Goal: Answer question/provide support

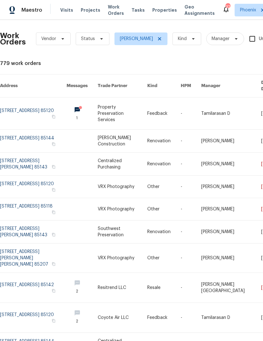
click at [37, 106] on link at bounding box center [33, 114] width 67 height 32
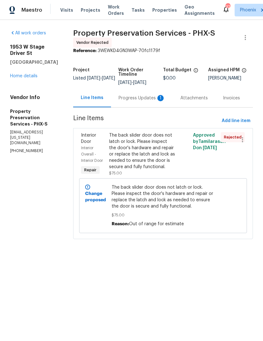
click at [30, 78] on link "Home details" at bounding box center [23, 76] width 27 height 4
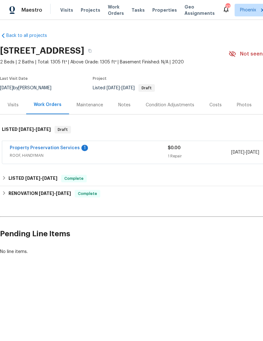
click at [63, 149] on link "Property Preservation Services" at bounding box center [45, 148] width 70 height 4
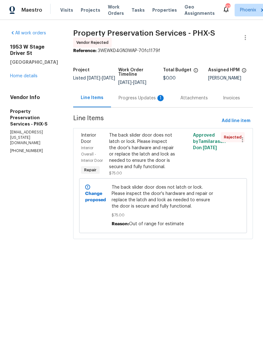
click at [143, 100] on div "Progress Updates 1" at bounding box center [142, 98] width 47 height 6
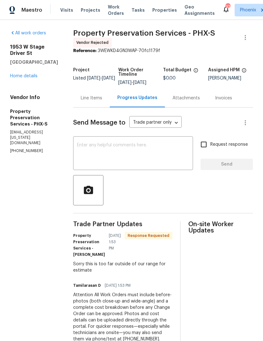
click at [169, 153] on textarea at bounding box center [133, 154] width 112 height 22
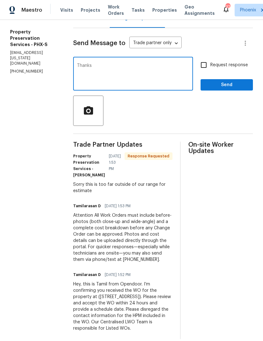
scroll to position [79, 0]
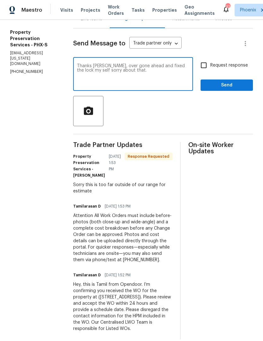
type textarea "Thanks [PERSON_NAME], over gone ahead and fixed the lock my self sorry about th…"
click at [237, 86] on span "Send" at bounding box center [227, 85] width 42 height 8
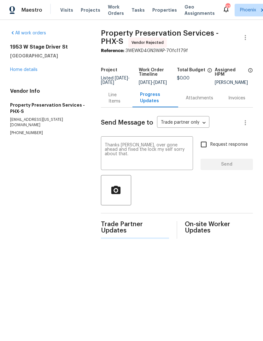
scroll to position [0, 0]
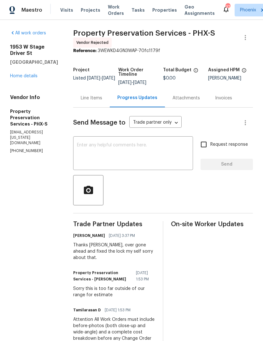
click at [17, 88] on div "All work orders [STREET_ADDRESS] Home details Vendor Info Property Preservation…" at bounding box center [34, 92] width 48 height 124
click at [17, 78] on link "Home details" at bounding box center [23, 76] width 27 height 4
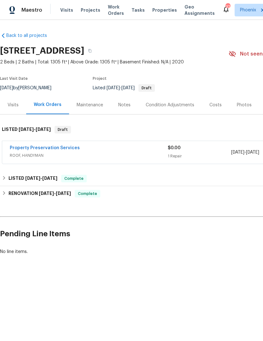
click at [122, 111] on div "Notes" at bounding box center [124, 105] width 27 height 19
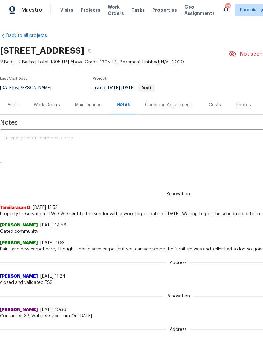
click at [136, 147] on textarea at bounding box center [178, 147] width 349 height 22
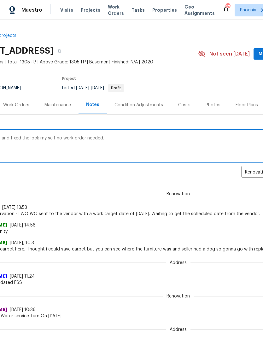
scroll to position [0, 81]
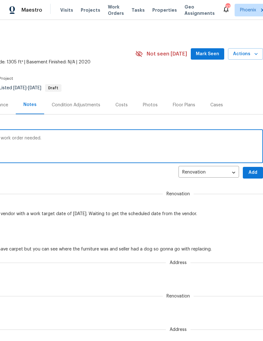
type textarea "I went ahead and fixed the lock my self no work order needed."
click at [256, 174] on span "Add" at bounding box center [253, 173] width 10 height 8
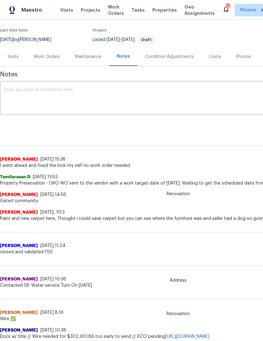
scroll to position [49, 0]
